Goal: Task Accomplishment & Management: Use online tool/utility

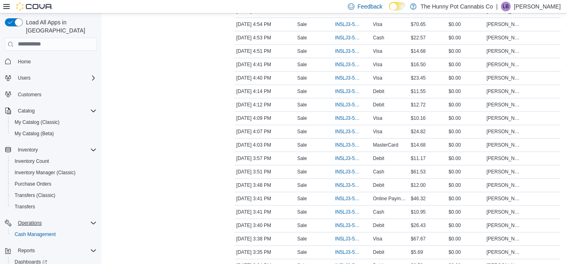
scroll to position [380, 0]
click at [42, 231] on span "Cash Management" at bounding box center [35, 234] width 41 height 6
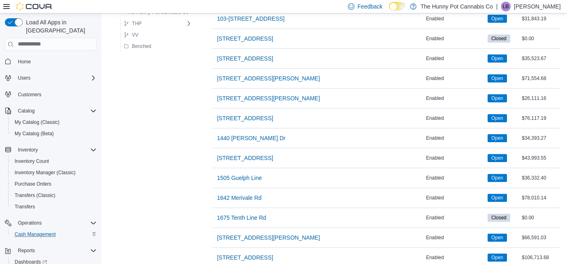
scroll to position [135, 0]
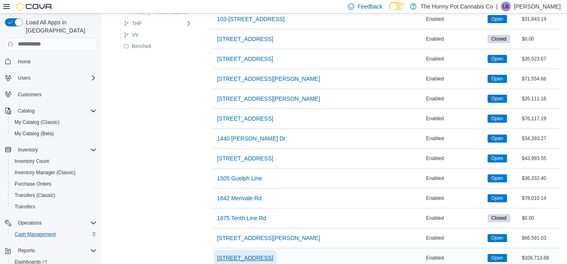
click at [230, 253] on span "[STREET_ADDRESS]" at bounding box center [245, 257] width 56 height 8
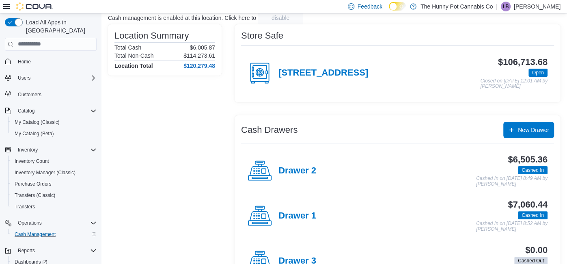
scroll to position [62, 0]
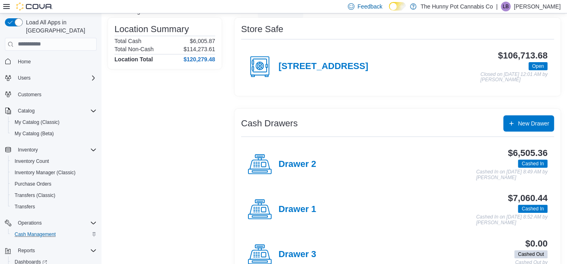
click at [281, 170] on div "Drawer 2" at bounding box center [281, 164] width 69 height 24
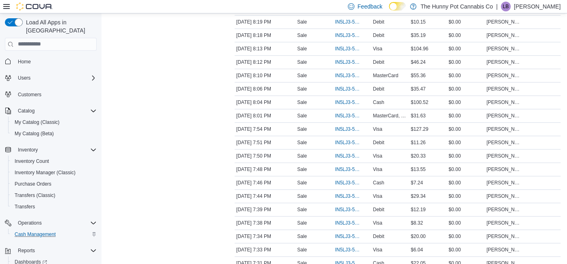
scroll to position [411, 0]
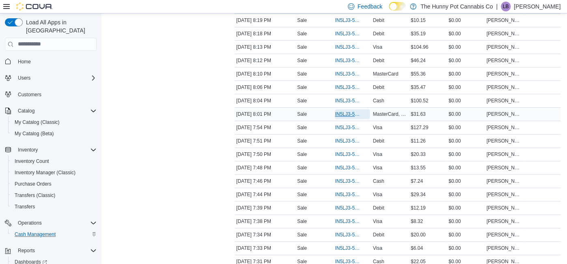
click at [347, 113] on span "IN5LJ3-5957375" at bounding box center [348, 114] width 26 height 6
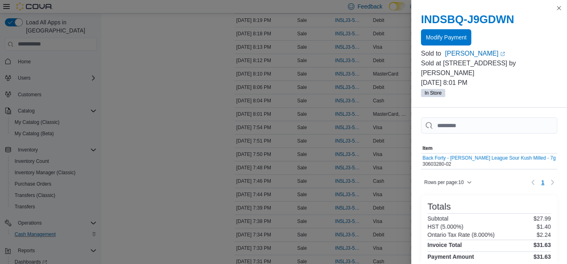
scroll to position [105, 0]
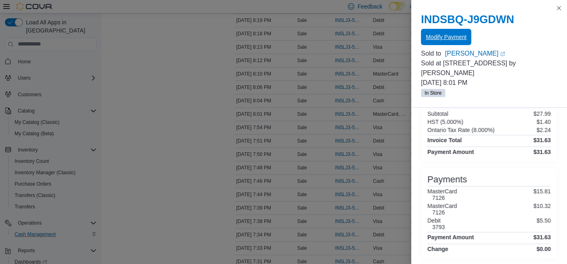
click at [439, 40] on span "Modify Payment" at bounding box center [445, 37] width 41 height 8
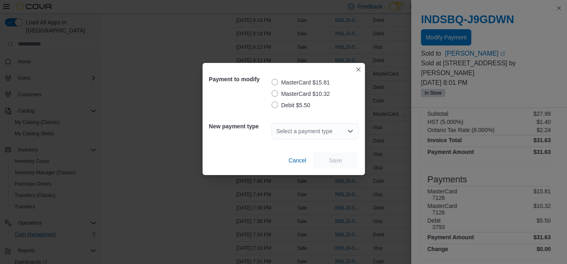
click at [281, 107] on label "Debit $5.50" at bounding box center [290, 105] width 39 height 10
click at [303, 132] on div "Select a payment type" at bounding box center [314, 131] width 87 height 16
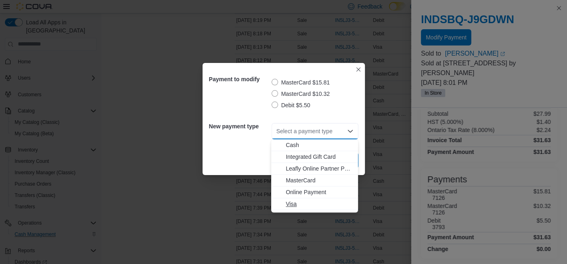
click at [300, 200] on span "Visa" at bounding box center [319, 204] width 67 height 8
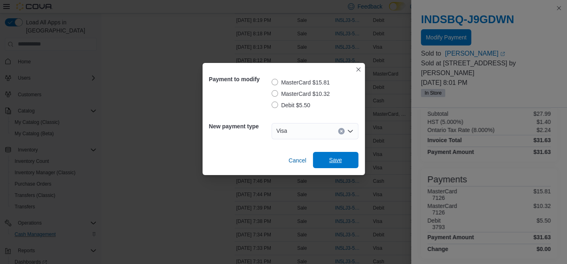
click at [327, 159] on span "Save" at bounding box center [336, 160] width 36 height 16
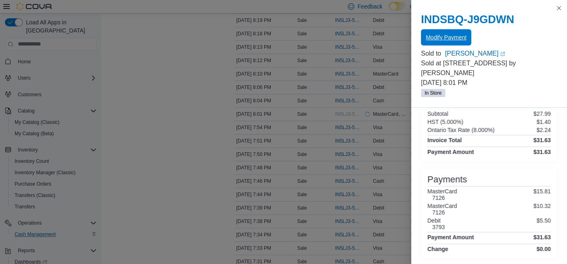
scroll to position [0, 0]
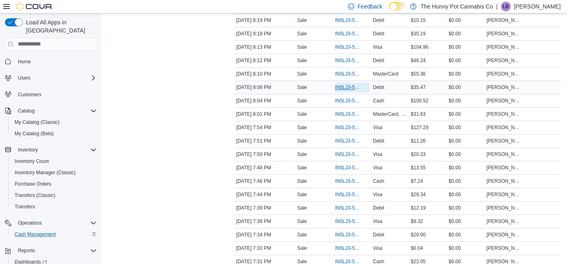
click at [349, 84] on span "IN5LJ3-5957436" at bounding box center [348, 87] width 26 height 6
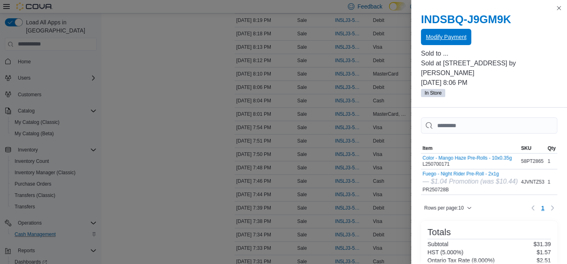
click at [431, 32] on span "Modify Payment" at bounding box center [445, 37] width 41 height 16
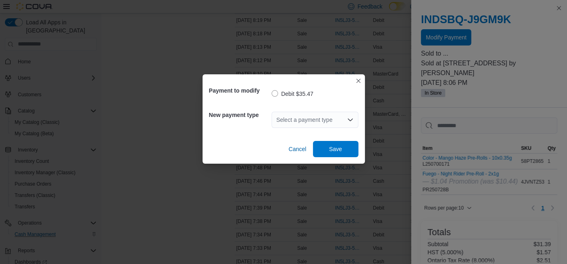
click at [277, 114] on div "Select a payment type" at bounding box center [314, 120] width 87 height 16
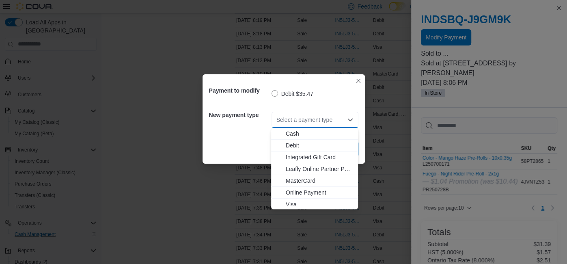
click at [295, 206] on span "Visa" at bounding box center [319, 204] width 67 height 8
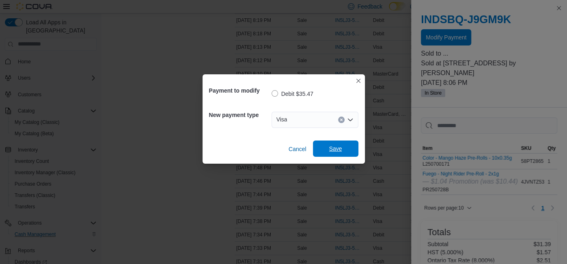
click at [324, 155] on span "Save" at bounding box center [336, 148] width 36 height 16
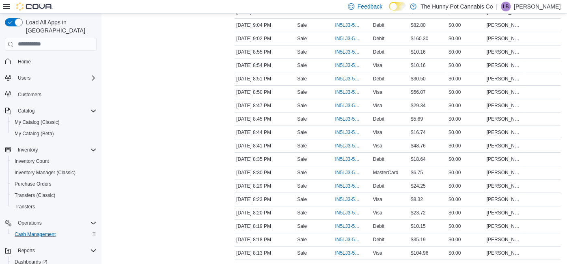
scroll to position [204, 0]
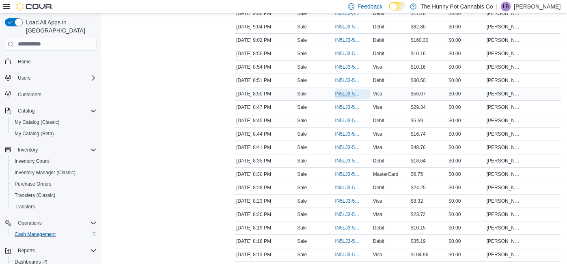
click at [354, 92] on span "IN5LJ3-5957874" at bounding box center [348, 93] width 26 height 6
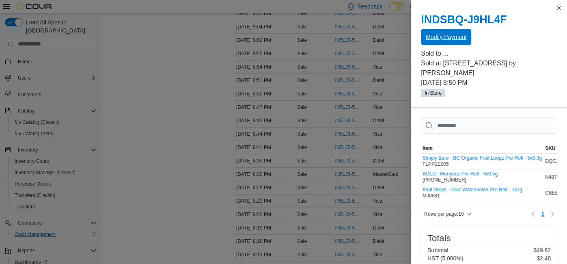
click at [427, 41] on span "Modify Payment" at bounding box center [445, 37] width 41 height 16
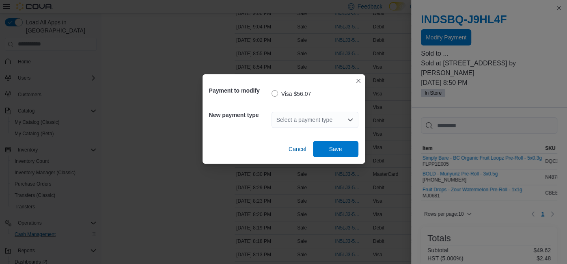
click at [296, 116] on div "Select a payment type" at bounding box center [314, 120] width 87 height 16
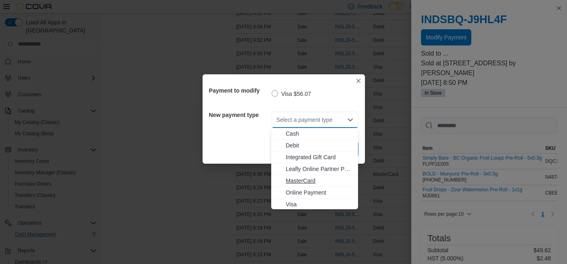
click at [296, 181] on span "MasterCard" at bounding box center [319, 180] width 67 height 8
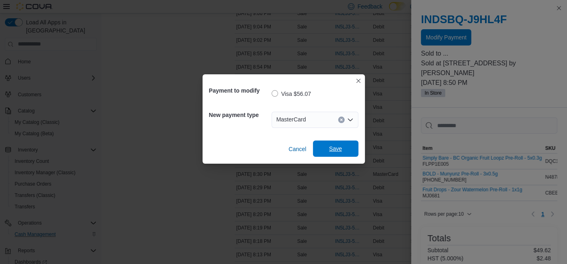
click at [333, 145] on span "Save" at bounding box center [335, 148] width 13 height 8
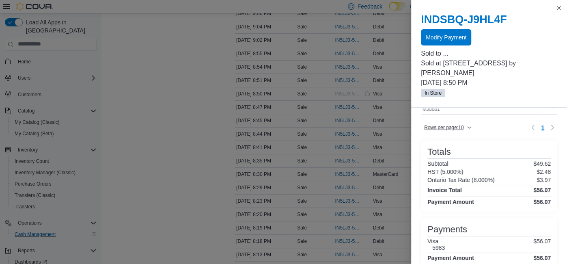
scroll to position [107, 0]
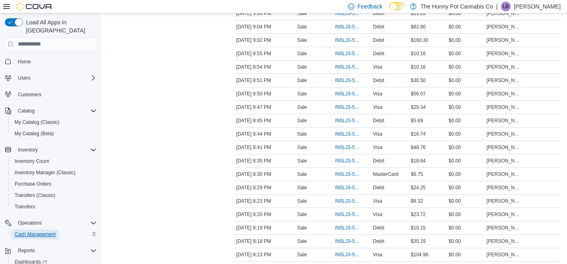
click at [34, 231] on span "Cash Management" at bounding box center [35, 234] width 41 height 6
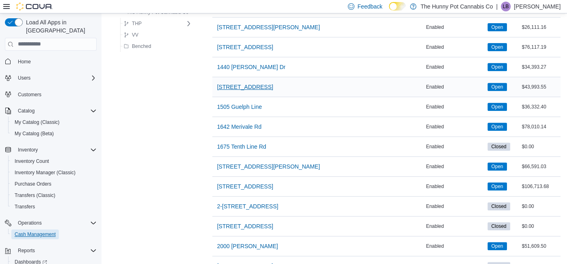
scroll to position [206, 0]
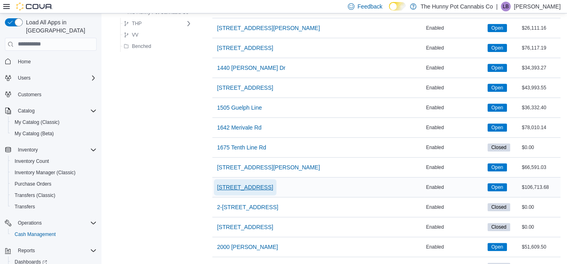
click at [235, 184] on span "[STREET_ADDRESS]" at bounding box center [245, 187] width 56 height 8
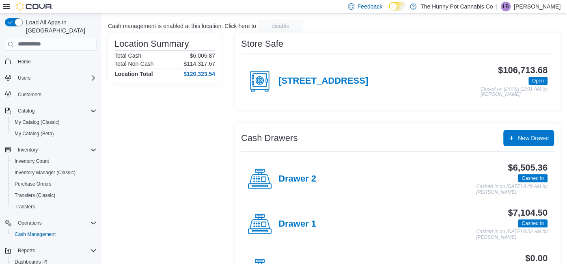
scroll to position [48, 0]
click at [283, 225] on h4 "Drawer 1" at bounding box center [297, 223] width 38 height 11
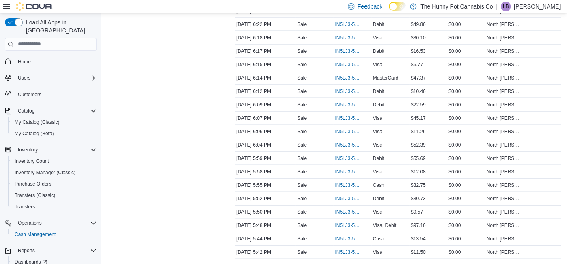
scroll to position [1075, 0]
click at [345, 129] on span "IN5LJ3-5956165" at bounding box center [348, 132] width 26 height 6
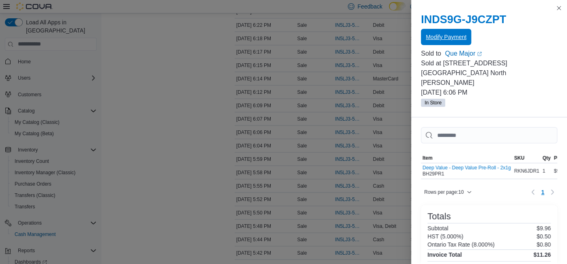
click at [455, 32] on span "Modify Payment" at bounding box center [445, 37] width 41 height 16
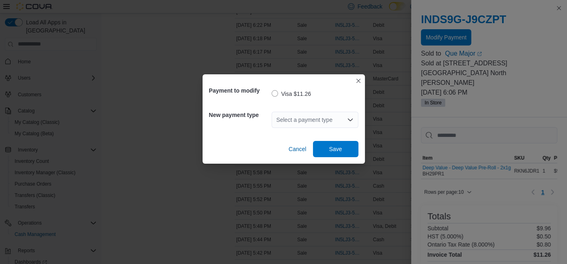
click at [297, 126] on div "Select a payment type" at bounding box center [314, 120] width 87 height 16
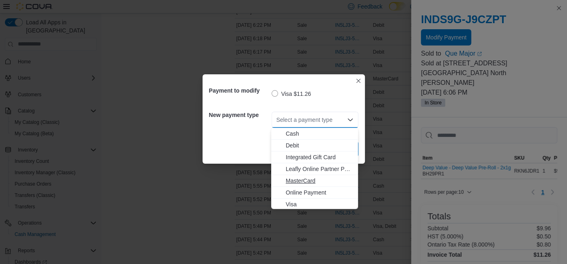
click at [290, 180] on span "MasterCard" at bounding box center [319, 180] width 67 height 8
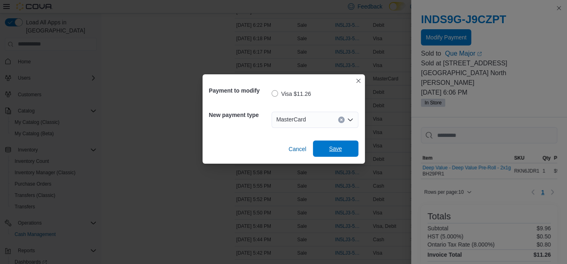
click at [323, 153] on span "Save" at bounding box center [336, 148] width 36 height 16
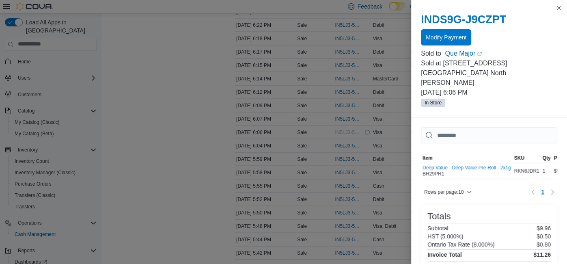
scroll to position [75, 0]
